Goal: Information Seeking & Learning: Learn about a topic

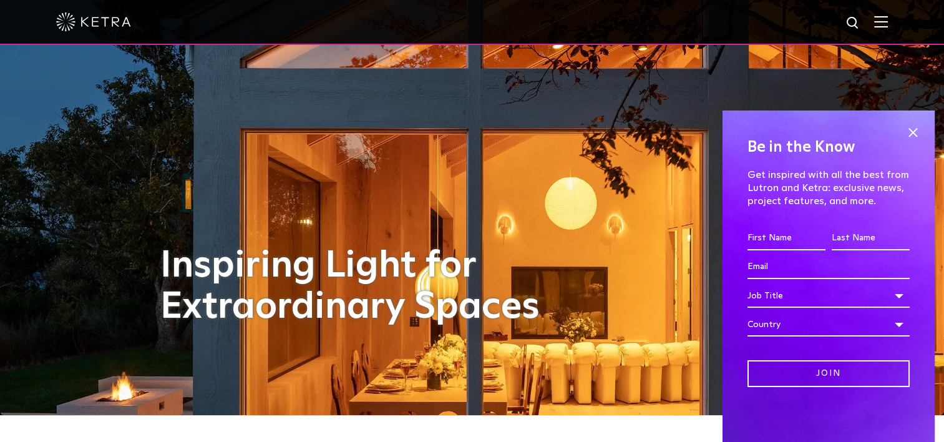
scroll to position [27, 0]
click at [911, 132] on span at bounding box center [912, 132] width 19 height 19
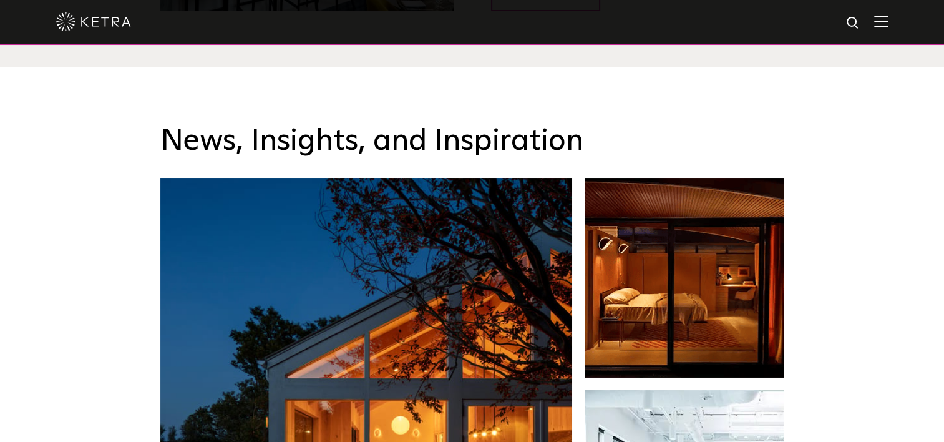
scroll to position [1826, 0]
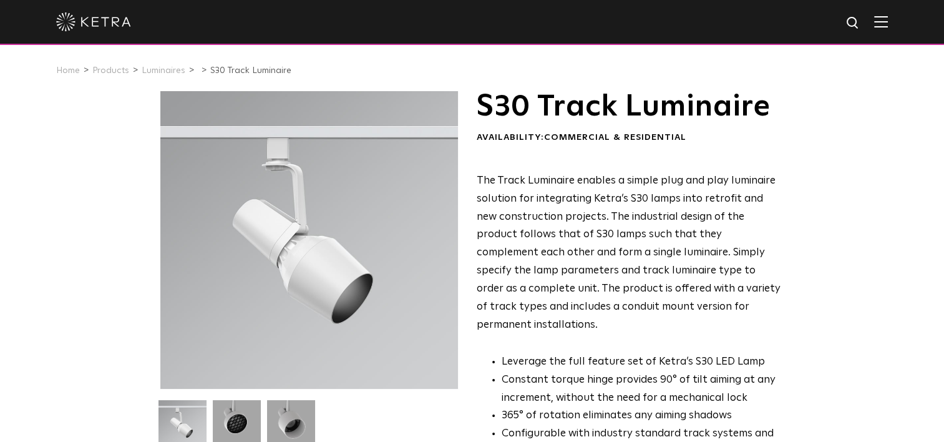
click at [888, 16] on img at bounding box center [881, 22] width 14 height 12
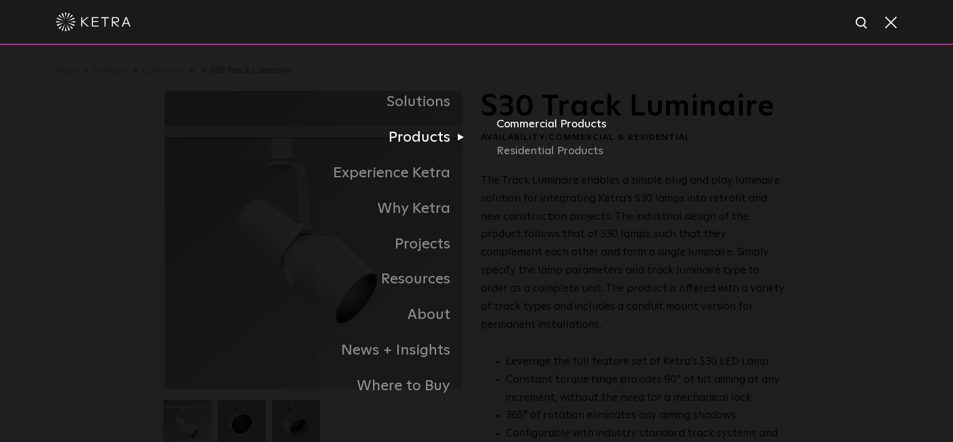
click at [566, 128] on link "Commercial Products" at bounding box center [643, 128] width 292 height 27
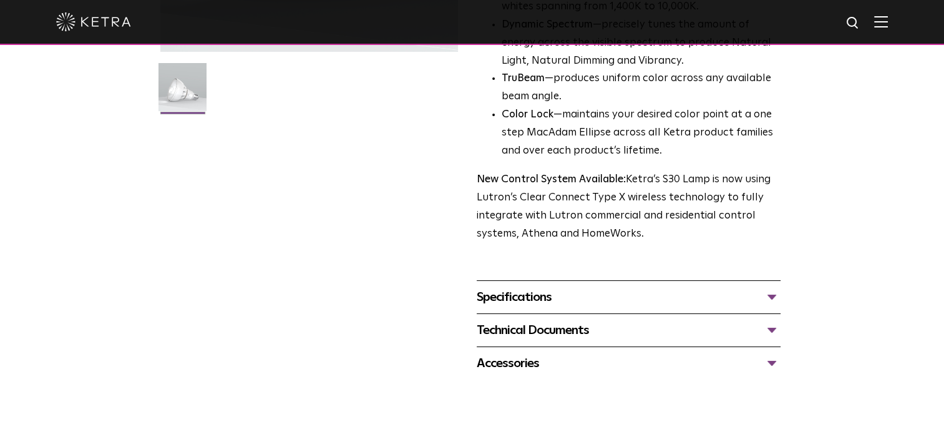
scroll to position [346, 0]
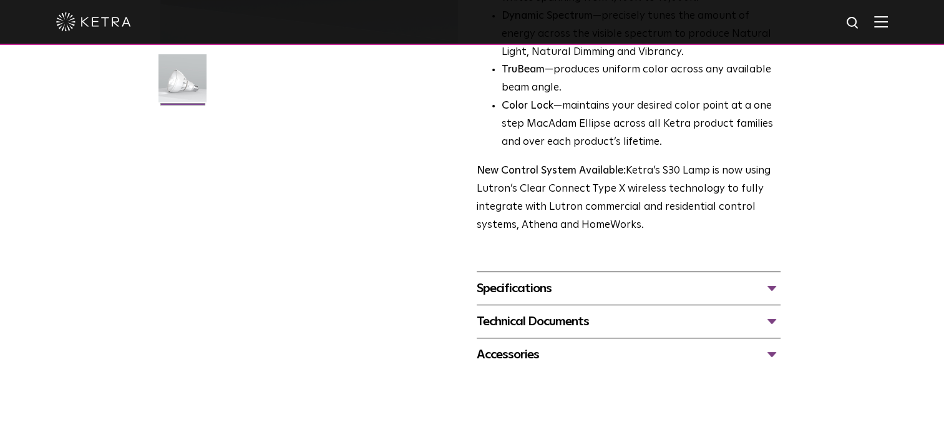
click at [749, 291] on div "Specifications" at bounding box center [629, 288] width 304 height 20
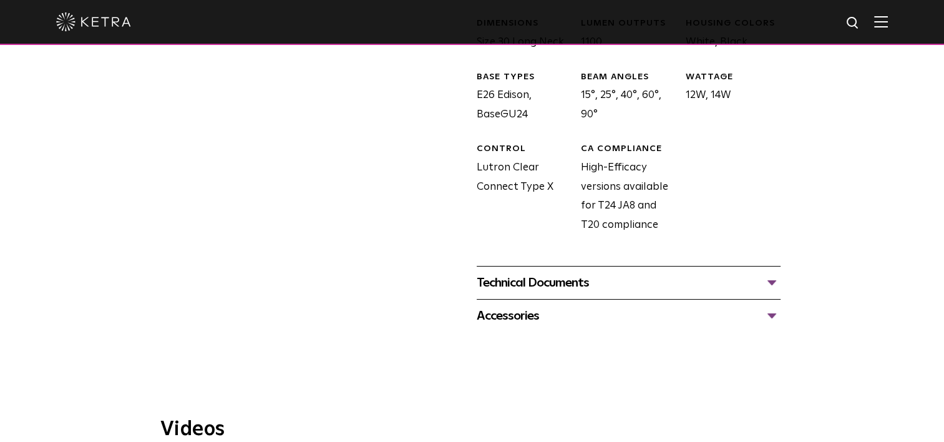
scroll to position [556, 0]
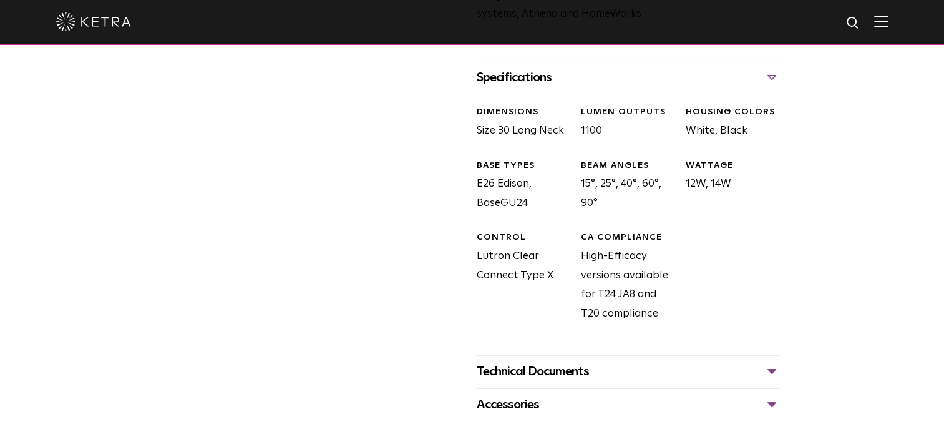
click at [751, 368] on div "Technical Documents" at bounding box center [629, 371] width 304 height 20
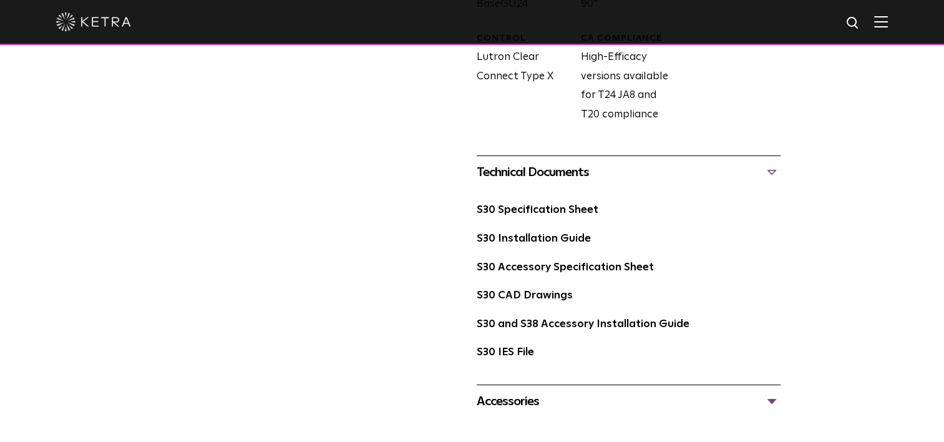
scroll to position [756, 0]
click at [561, 213] on link "S30 Specification Sheet" at bounding box center [538, 209] width 122 height 11
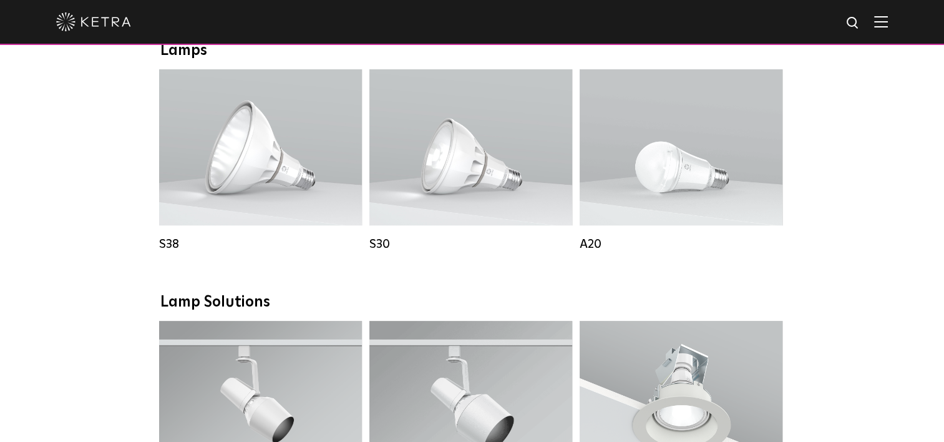
scroll to position [908, 0]
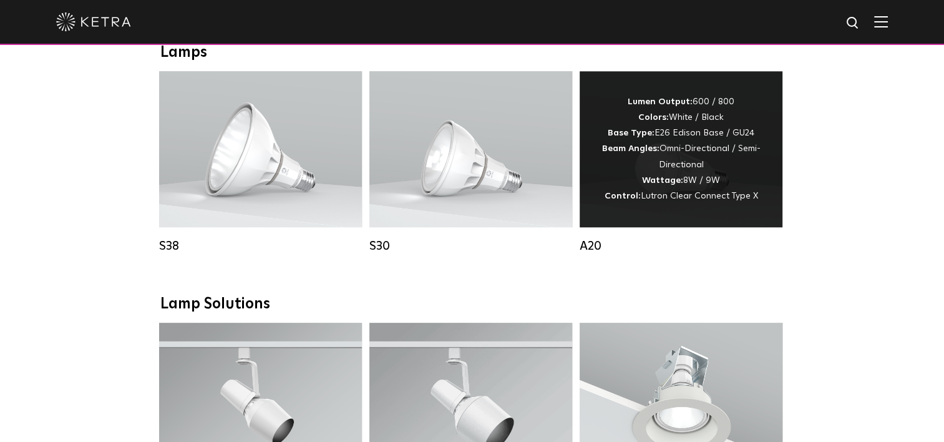
click at [672, 175] on div "Lumen Output: 600 / 800 Colors: White / Black Base Type: E26 Edison Base / GU24…" at bounding box center [680, 149] width 165 height 110
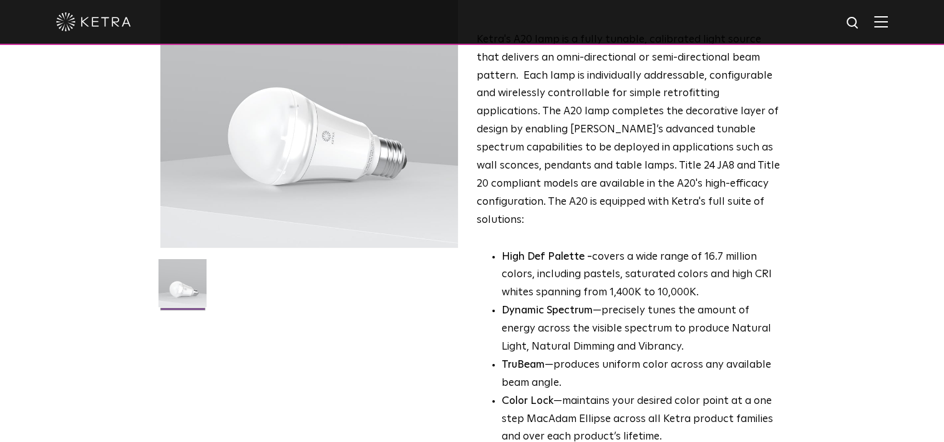
scroll to position [149, 0]
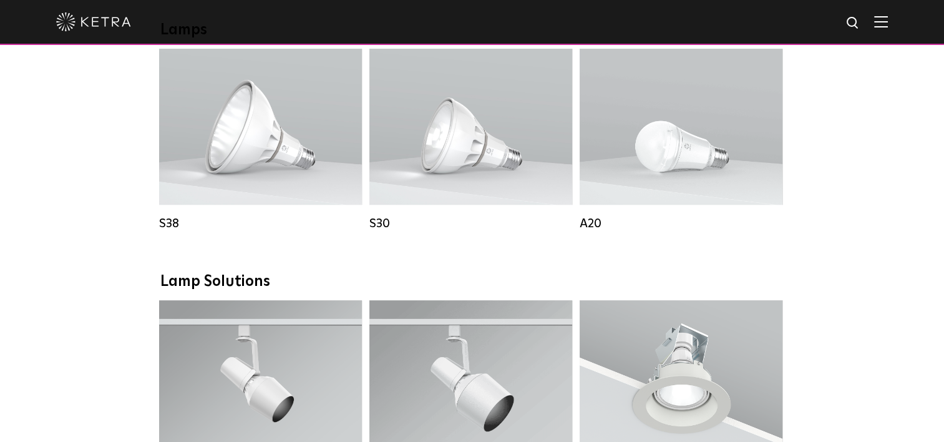
scroll to position [929, 0]
